Goal: Check status: Check status

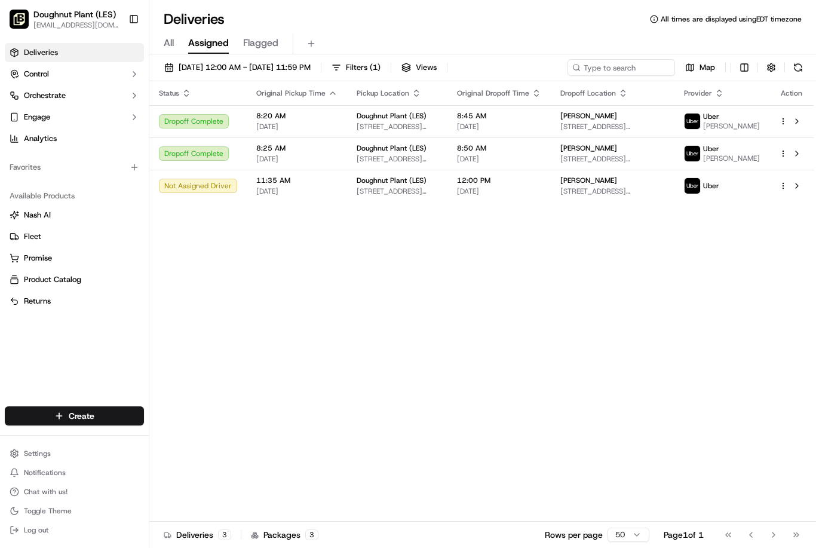
click at [91, 53] on link "Deliveries" at bounding box center [74, 52] width 139 height 19
click at [596, 67] on input at bounding box center [603, 67] width 143 height 17
click at [438, 119] on div "Doughnut Plant (LES)" at bounding box center [397, 116] width 81 height 10
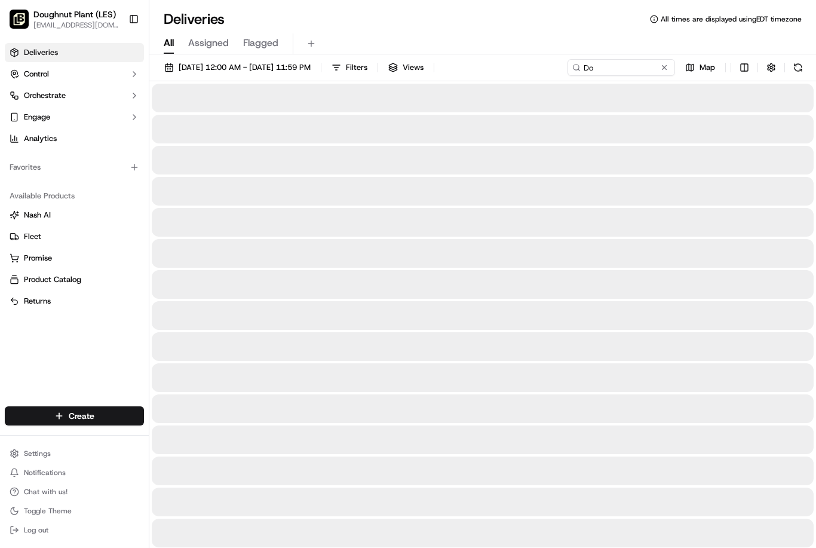
click at [173, 43] on span "All" at bounding box center [169, 43] width 10 height 14
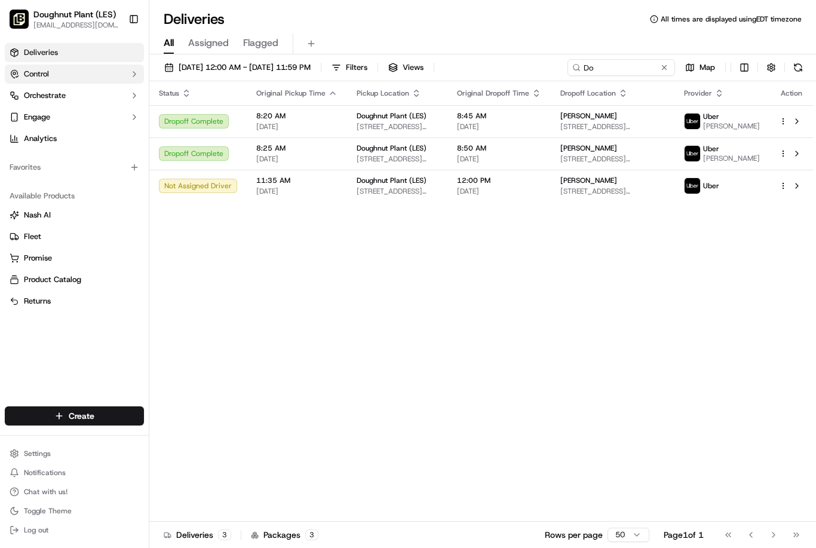
click at [67, 71] on button "Control" at bounding box center [74, 74] width 139 height 19
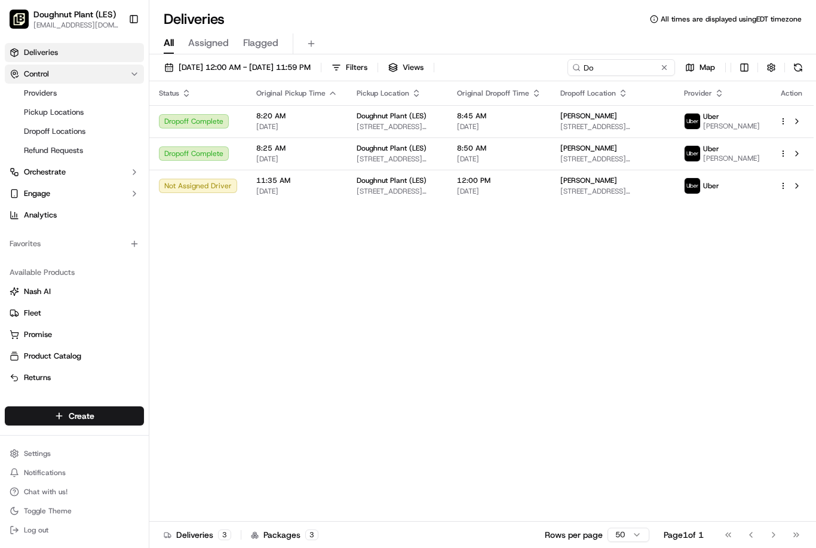
click at [65, 80] on button "Control" at bounding box center [74, 74] width 139 height 19
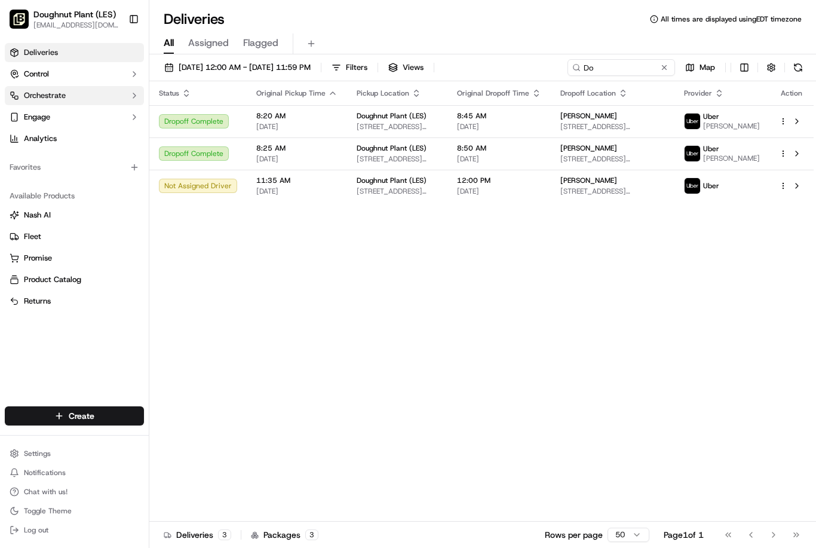
click at [66, 100] on button "Orchestrate" at bounding box center [74, 95] width 139 height 19
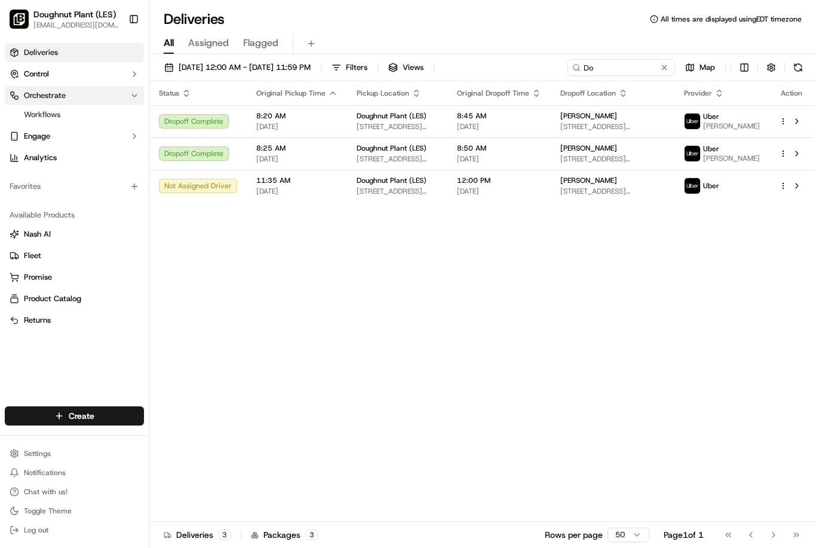
click at [66, 100] on button "Orchestrate" at bounding box center [74, 95] width 139 height 19
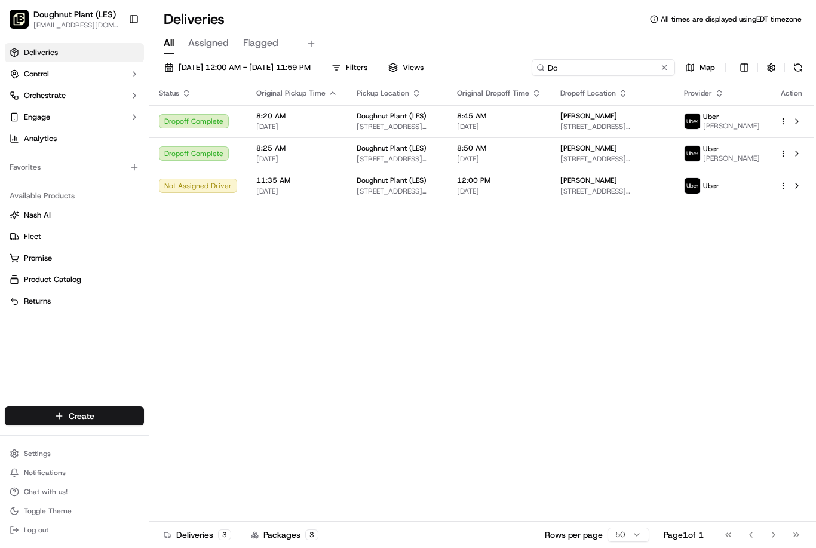
click at [633, 70] on input "Do" at bounding box center [603, 67] width 143 height 17
type input "D"
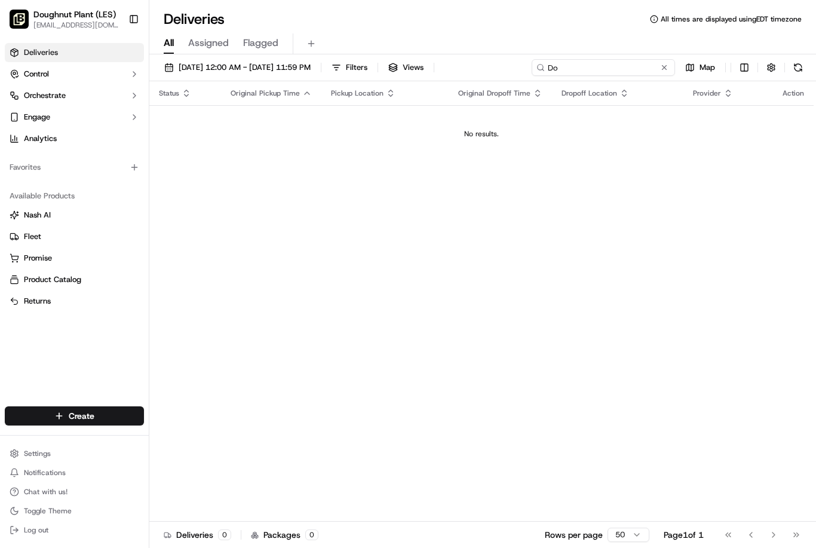
type input "D"
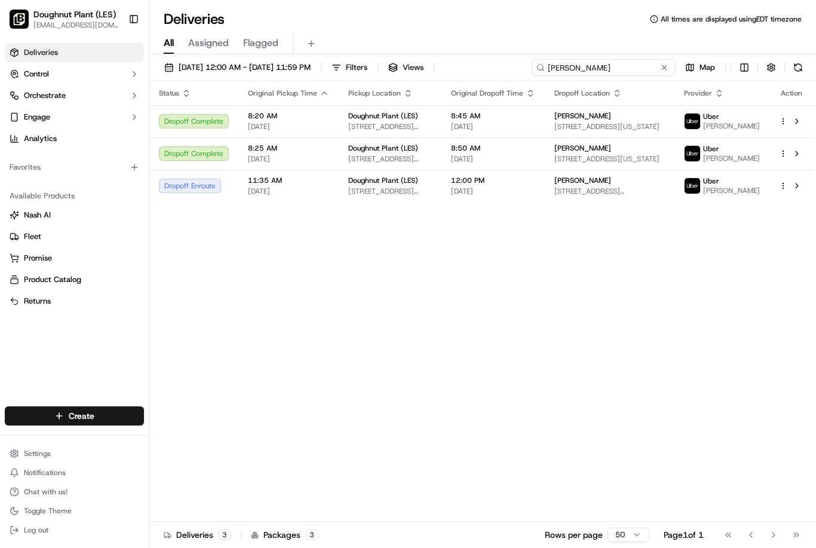
type input "Dough"
drag, startPoint x: 0, startPoint y: 0, endPoint x: 600, endPoint y: 73, distance: 604.8
click at [600, 73] on input at bounding box center [603, 67] width 143 height 17
